Goal: Task Accomplishment & Management: Manage account settings

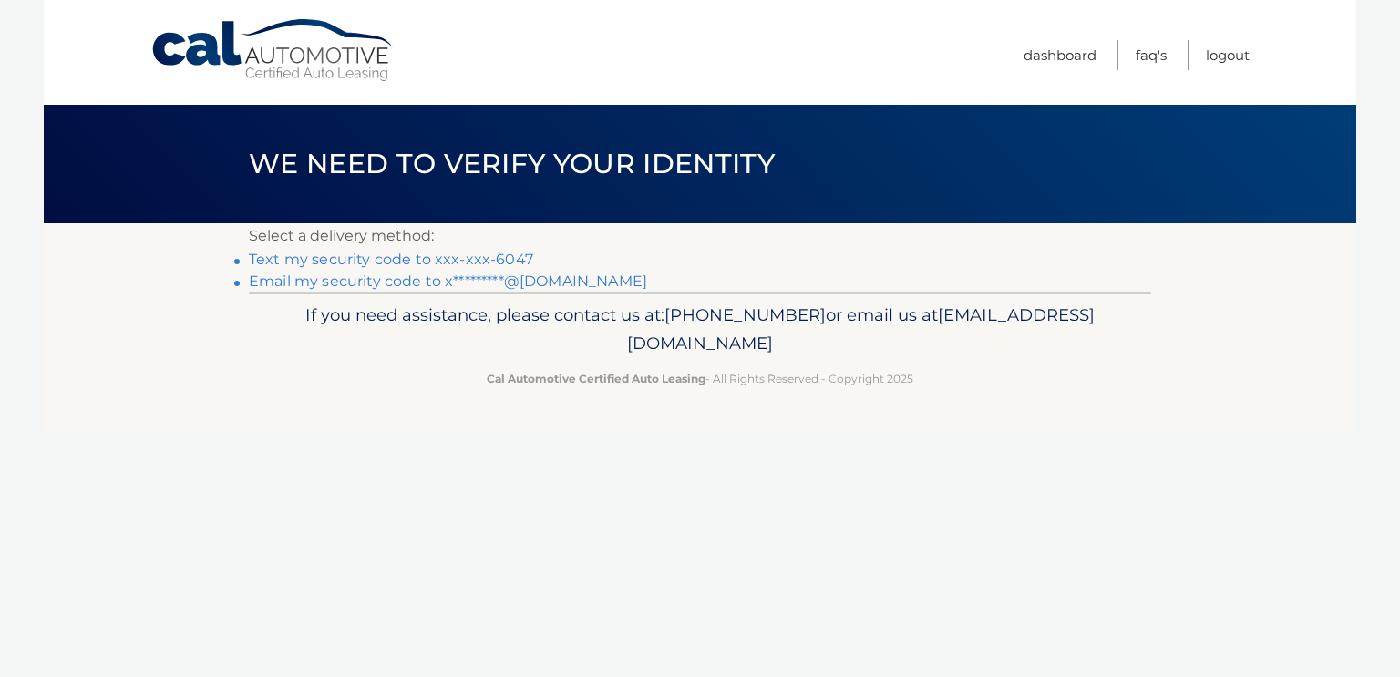
click at [502, 267] on link "Text my security code to xxx-xxx-6047" at bounding box center [391, 259] width 284 height 17
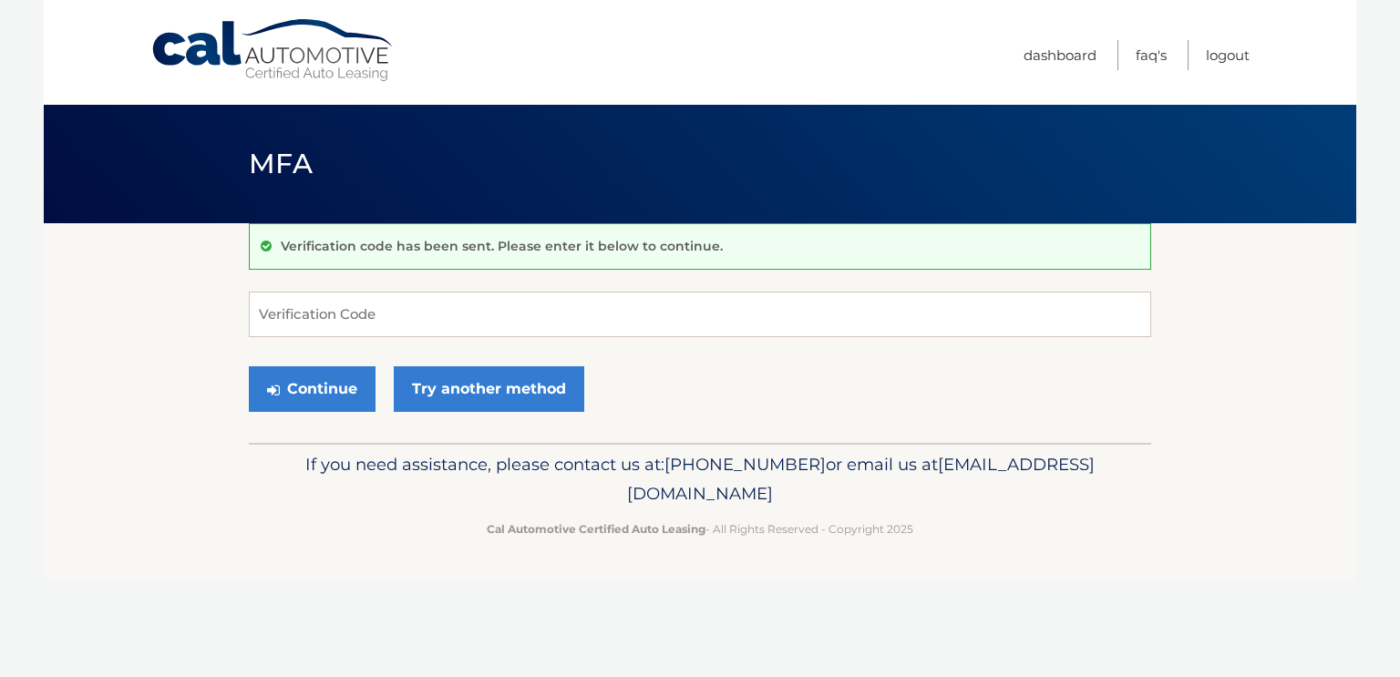
click at [242, 519] on footer "If you need assistance, please contact us at: [PHONE_NUMBER] or email us at [EM…" at bounding box center [700, 512] width 1312 height 139
click at [478, 331] on input "Verification Code" at bounding box center [700, 315] width 902 height 46
type input "785249"
click at [257, 385] on button "Continue" at bounding box center [312, 389] width 127 height 46
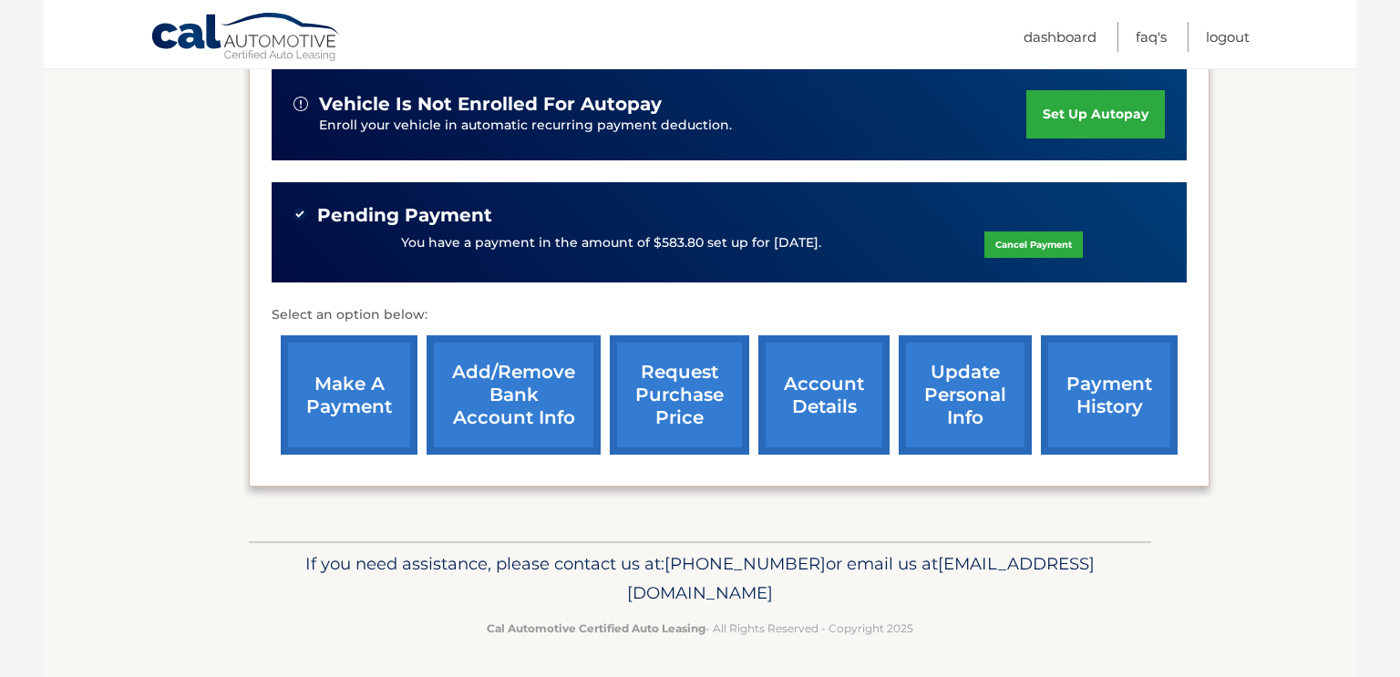
scroll to position [468, 0]
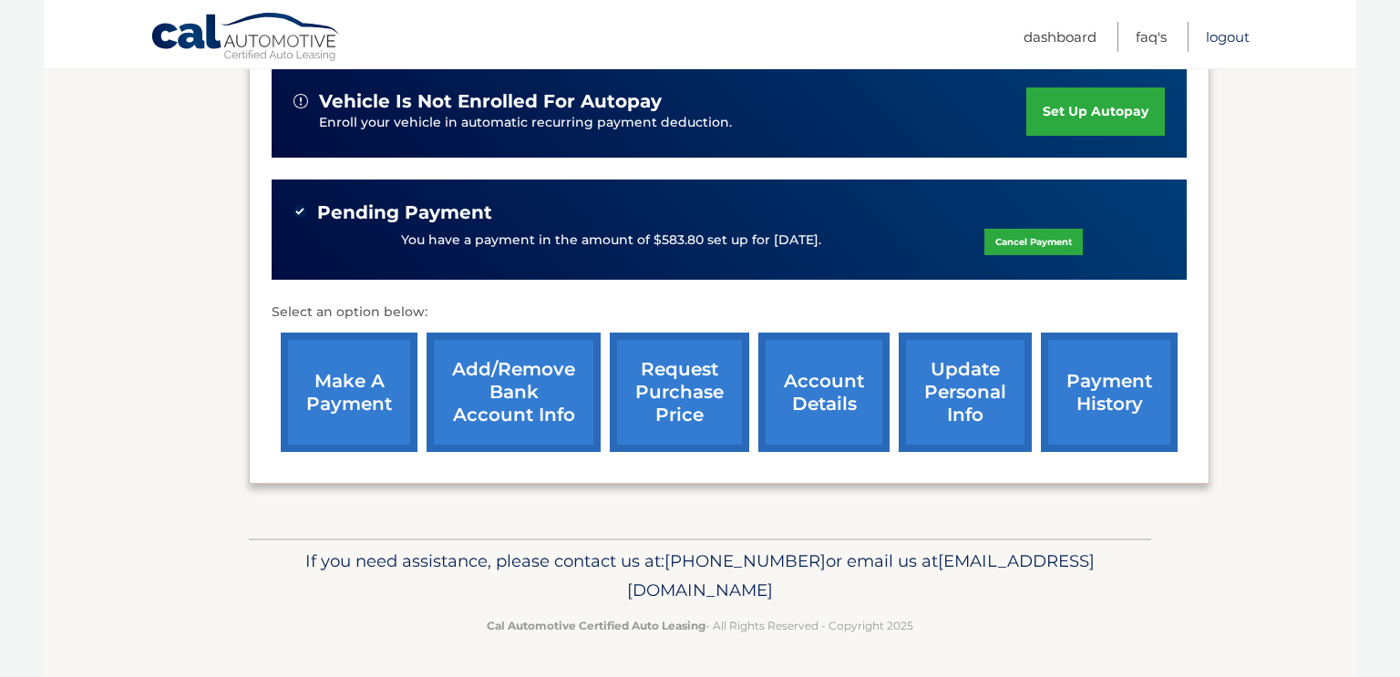
click at [1228, 39] on link "Logout" at bounding box center [1228, 37] width 44 height 30
